Goal: Task Accomplishment & Management: Use online tool/utility

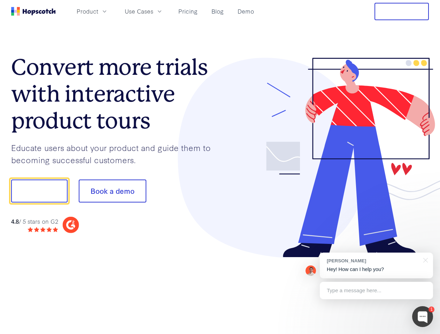
click at [220, 167] on div at bounding box center [324, 158] width 209 height 200
click at [98, 11] on span "Product" at bounding box center [88, 11] width 22 height 9
click at [153, 11] on span "Use Cases" at bounding box center [139, 11] width 29 height 9
click at [402, 11] on button "Free Trial" at bounding box center [401, 11] width 54 height 17
click at [39, 191] on button "Show me!" at bounding box center [39, 191] width 56 height 23
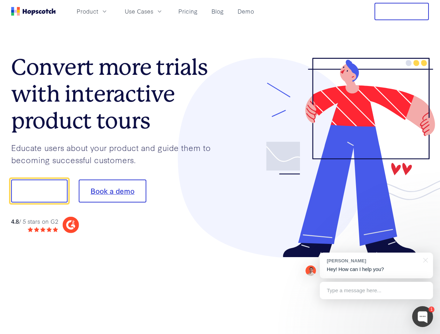
click at [112, 191] on button "Book a demo" at bounding box center [113, 191] width 68 height 23
click at [422, 317] on div at bounding box center [422, 316] width 21 height 21
click at [376, 266] on div "[PERSON_NAME] Hey! How can I help you?" at bounding box center [376, 266] width 113 height 26
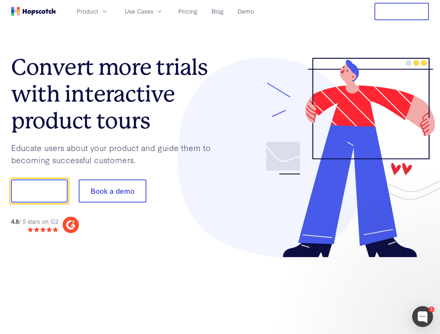
click at [424, 260] on div at bounding box center [367, 190] width 131 height 232
click at [376, 291] on div at bounding box center [367, 237] width 131 height 139
